Goal: Task Accomplishment & Management: Complete application form

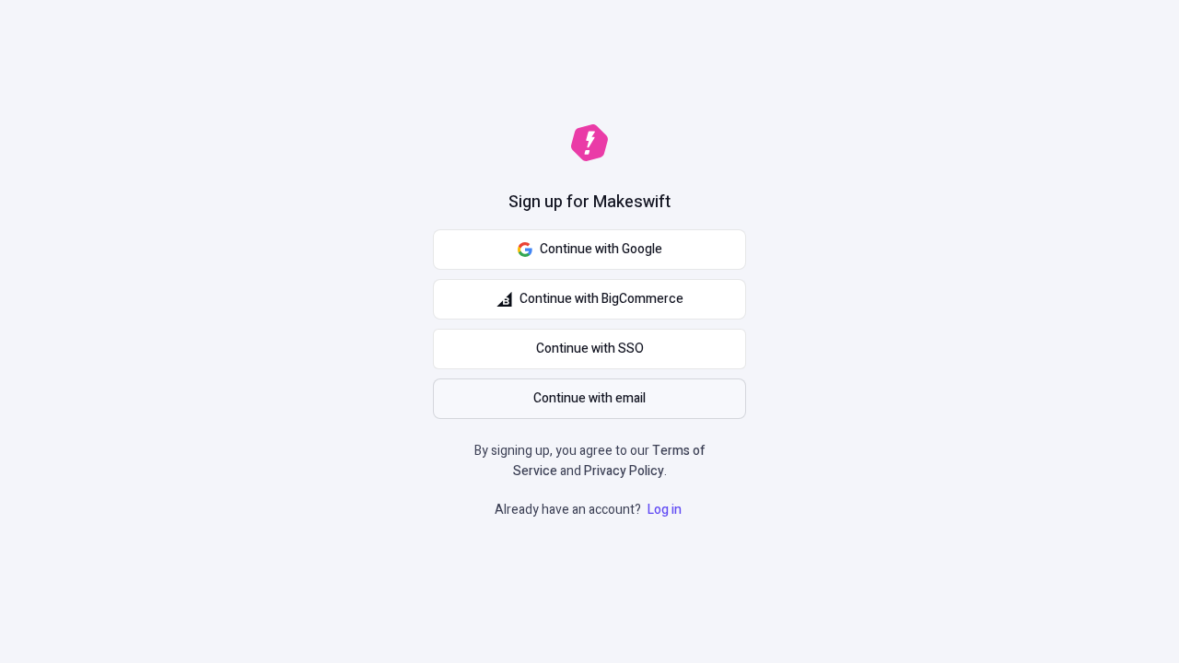
click at [589, 399] on span "Continue with email" at bounding box center [589, 399] width 112 height 20
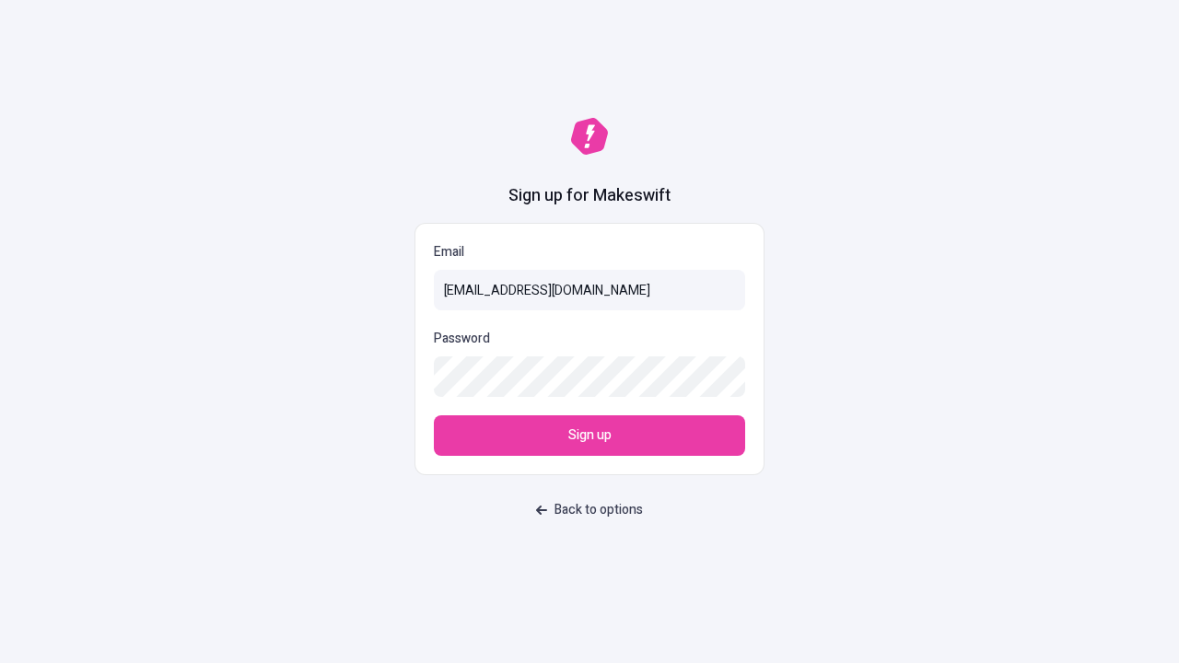
type input "[EMAIL_ADDRESS][DOMAIN_NAME]"
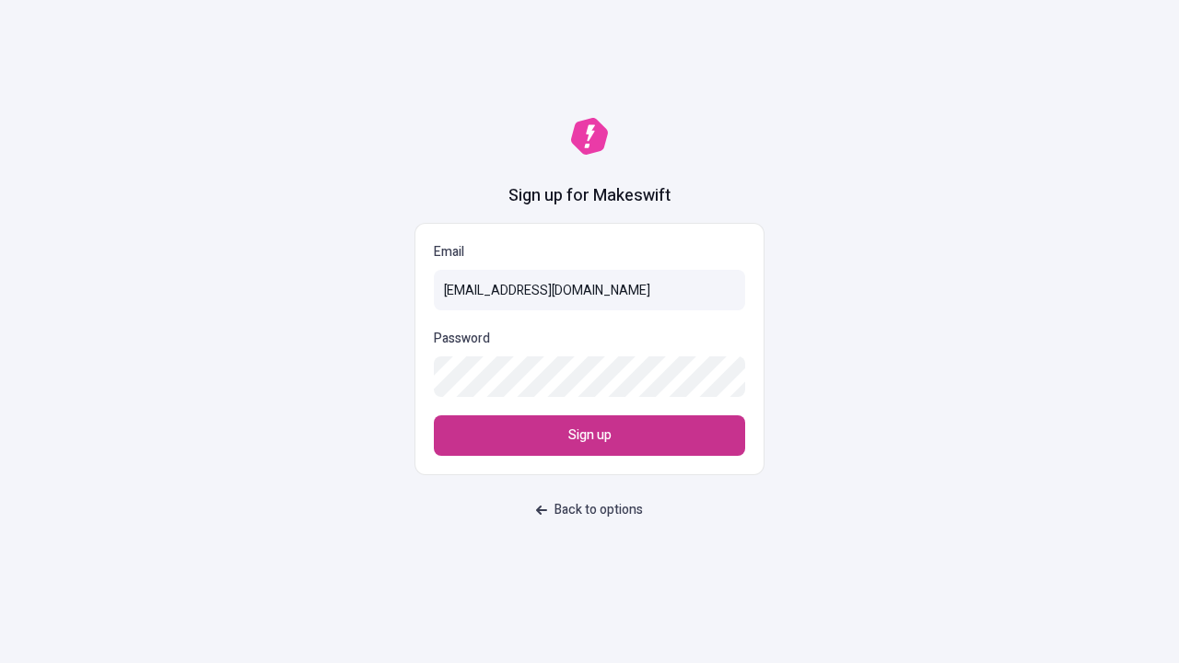
click at [589, 436] on span "Sign up" at bounding box center [589, 435] width 43 height 20
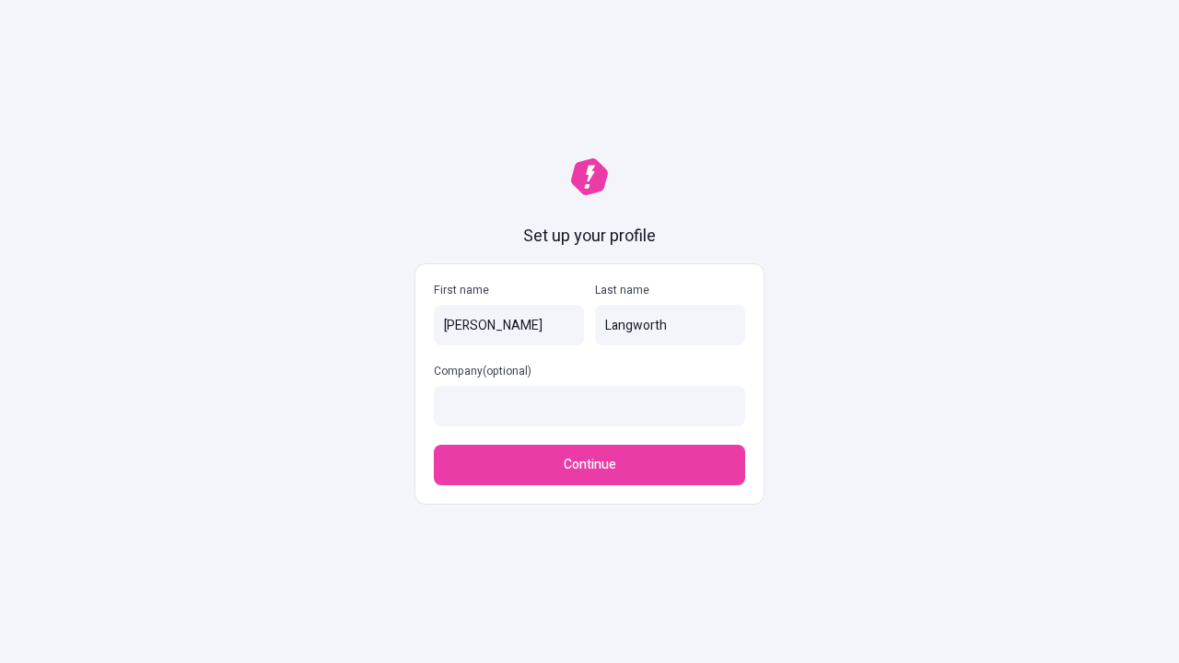
type input "Langworth"
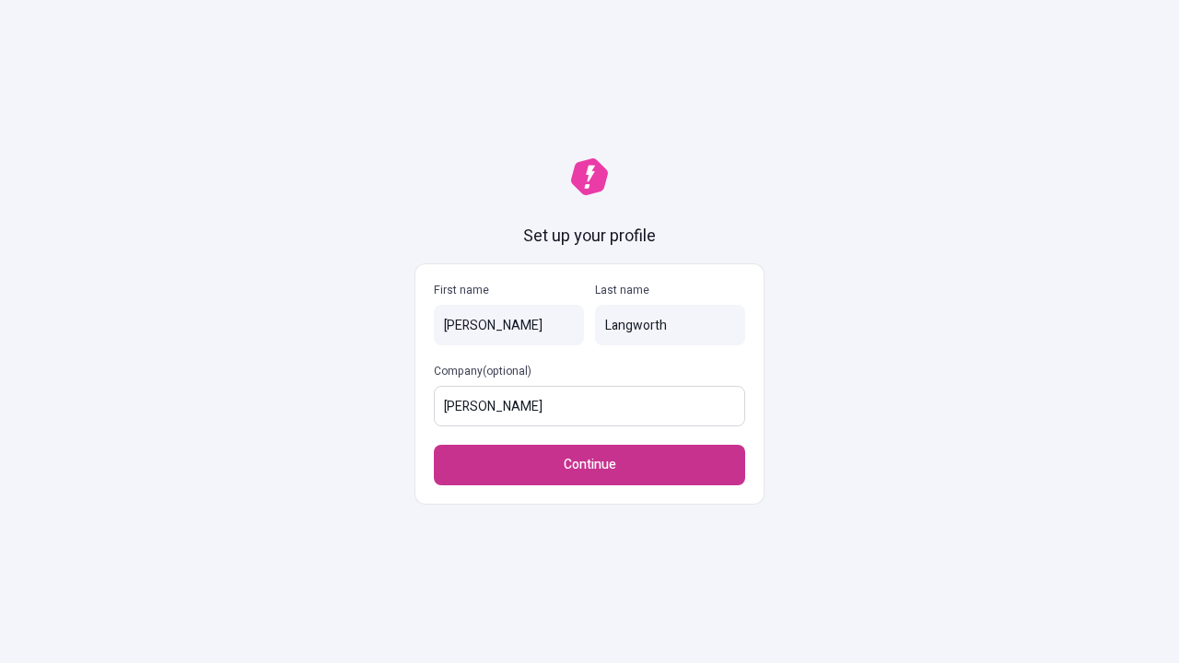
type input "[PERSON_NAME]"
click at [589, 465] on span "Continue" at bounding box center [590, 465] width 52 height 20
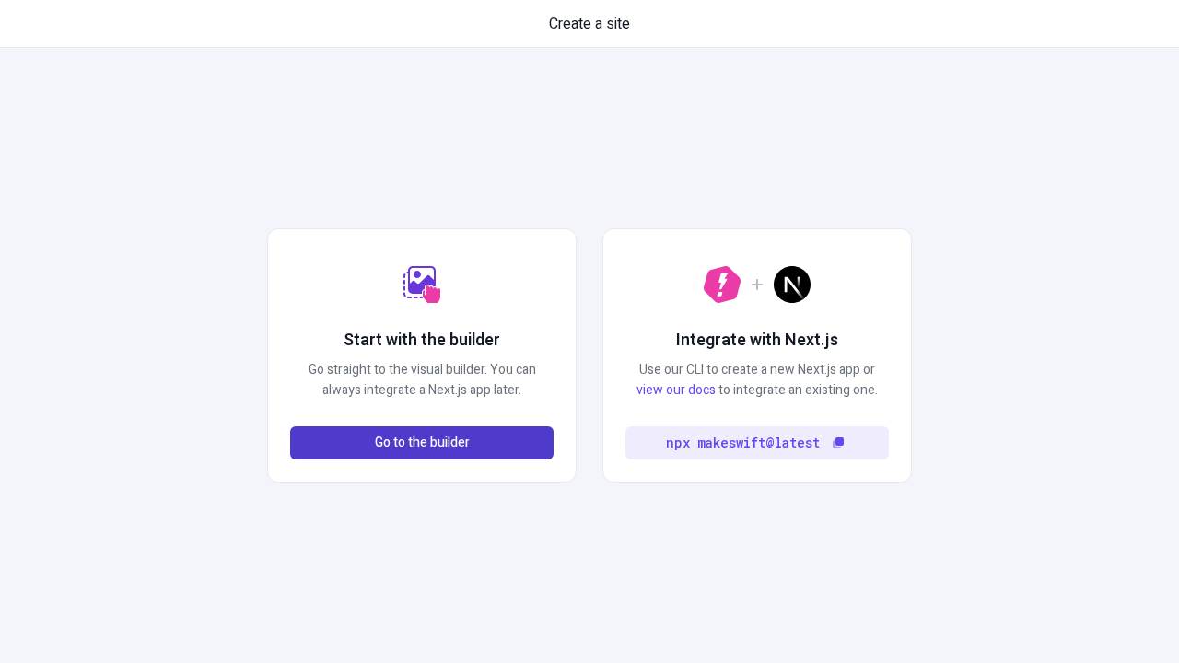
click at [422, 443] on span "Go to the builder" at bounding box center [422, 443] width 95 height 20
